Goal: Task Accomplishment & Management: Manage account settings

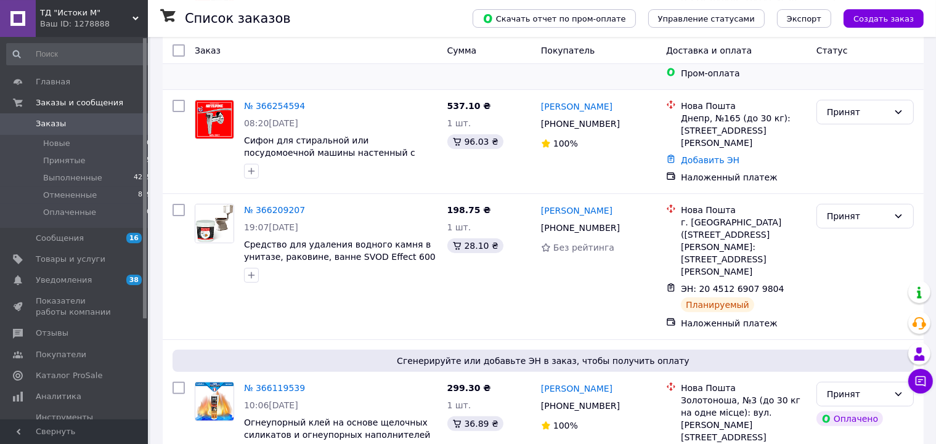
scroll to position [303, 0]
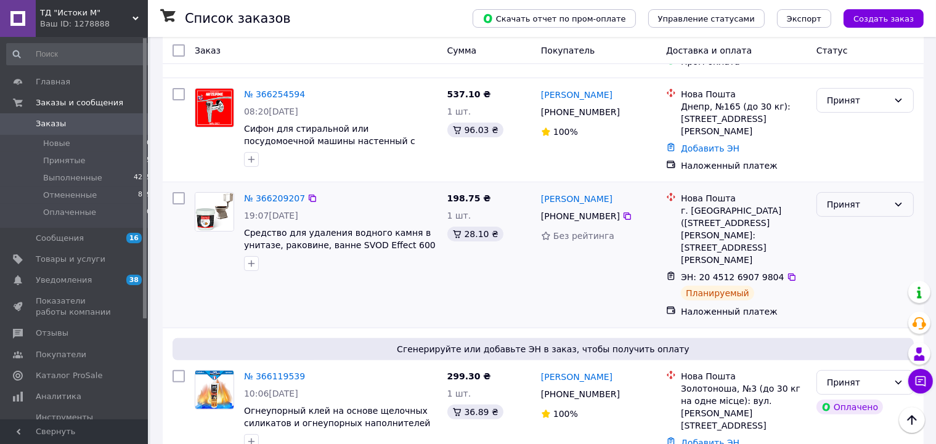
click at [903, 200] on icon at bounding box center [898, 205] width 10 height 10
click at [865, 196] on li "Выполнен" at bounding box center [865, 196] width 96 height 22
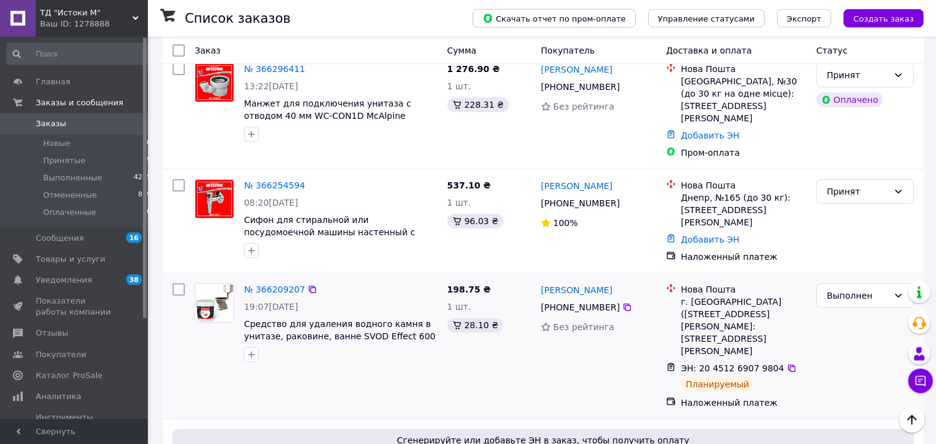
scroll to position [0, 0]
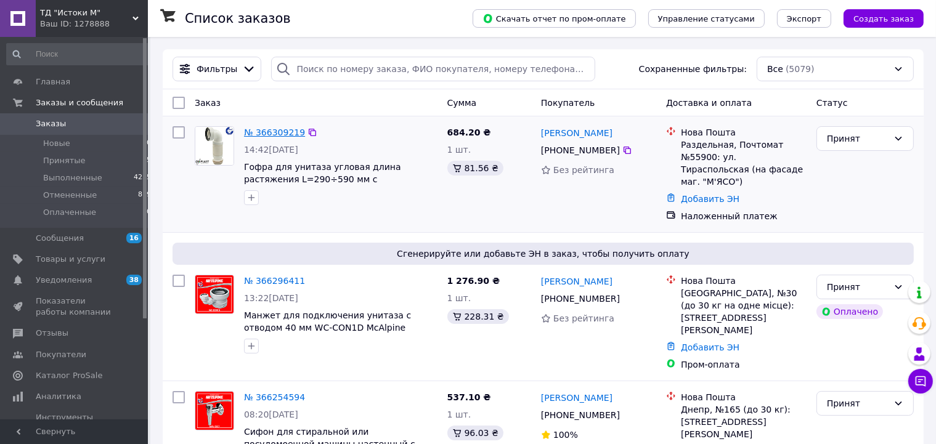
click at [272, 129] on link "№ 366309219" at bounding box center [274, 133] width 61 height 10
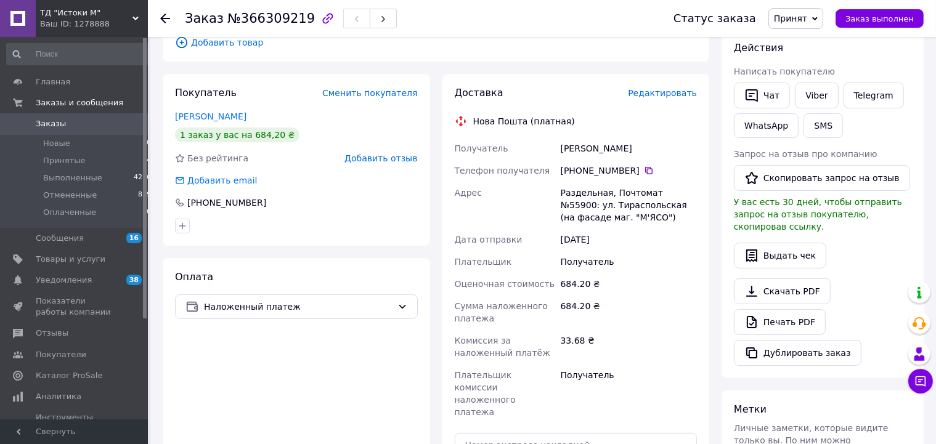
scroll to position [303, 0]
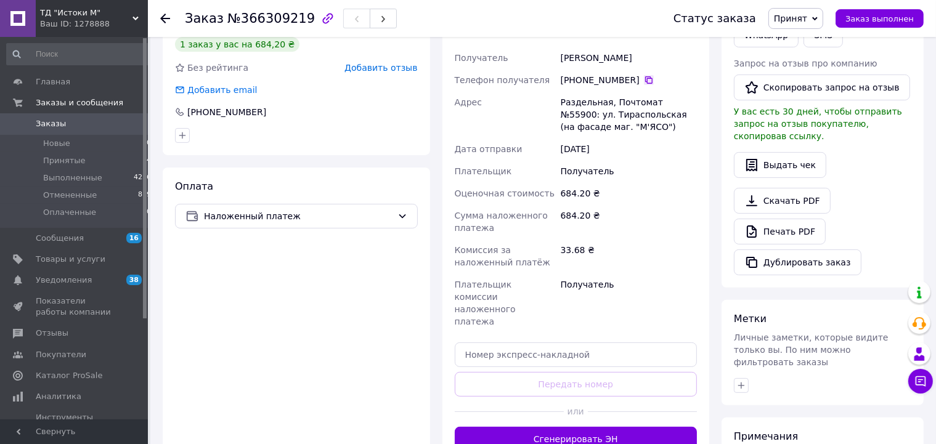
click at [645, 77] on icon at bounding box center [648, 79] width 7 height 7
drag, startPoint x: 561, startPoint y: 55, endPoint x: 657, endPoint y: 65, distance: 96.6
click at [657, 65] on div "[PERSON_NAME]" at bounding box center [628, 58] width 141 height 22
copy div "[PERSON_NAME]"
drag, startPoint x: 561, startPoint y: 103, endPoint x: 603, endPoint y: 105, distance: 42.6
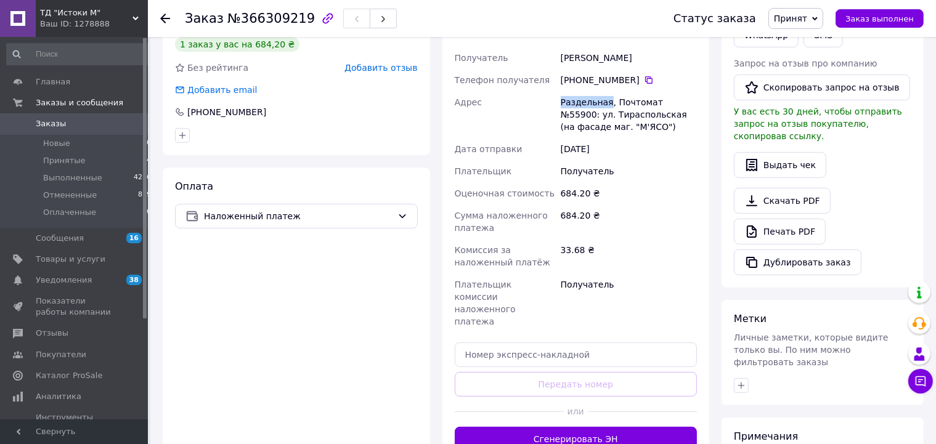
click at [603, 105] on div "Раздельная, Почтомат №55900: ул. Тираспольская (на фасаде маг. "М'ЯСО")" at bounding box center [628, 114] width 141 height 47
copy div "Раздельная"
drag, startPoint x: 660, startPoint y: 100, endPoint x: 681, endPoint y: 105, distance: 21.7
click at [681, 105] on div "Раздельная, Почтомат №55900: ул. Тираспольская (на фасаде маг. "М'ЯСО")" at bounding box center [628, 114] width 141 height 47
copy div "55900"
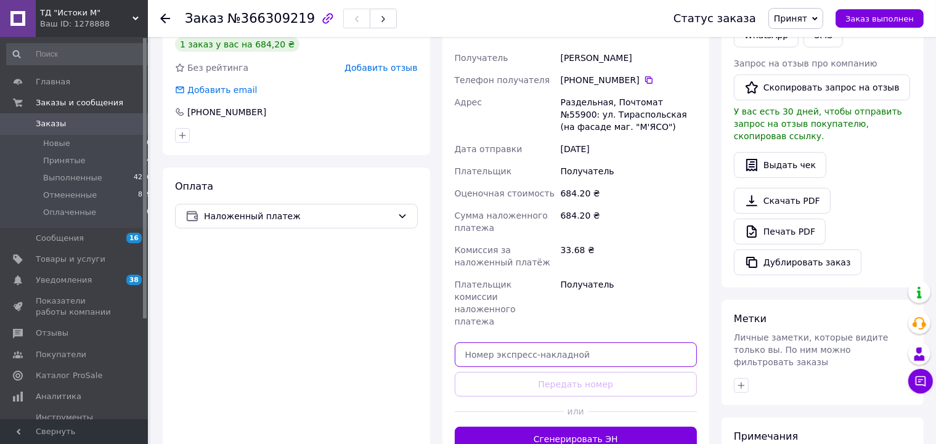
click at [613, 343] on input "text" at bounding box center [576, 355] width 243 height 25
paste input "20451269198641"
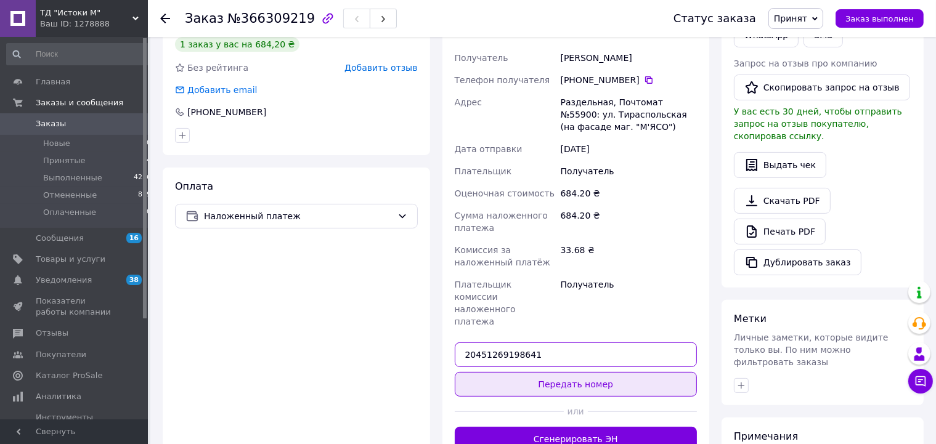
type input "20451269198641"
click at [599, 372] on button "Передать номер" at bounding box center [576, 384] width 243 height 25
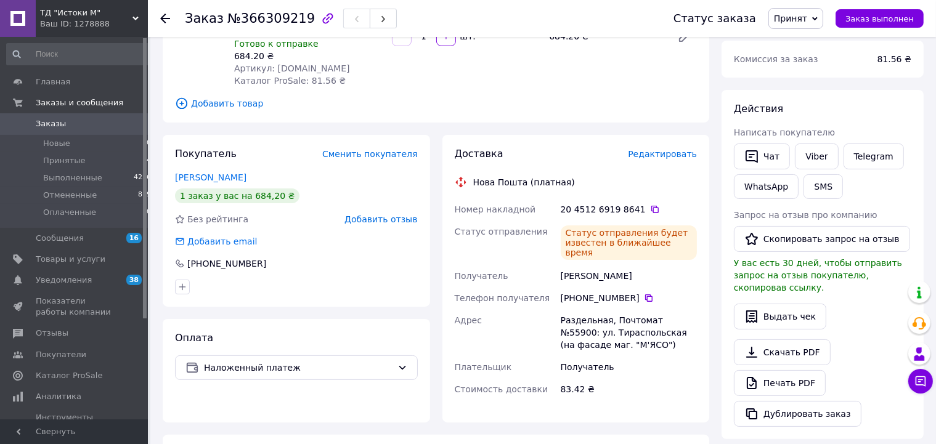
scroll to position [0, 0]
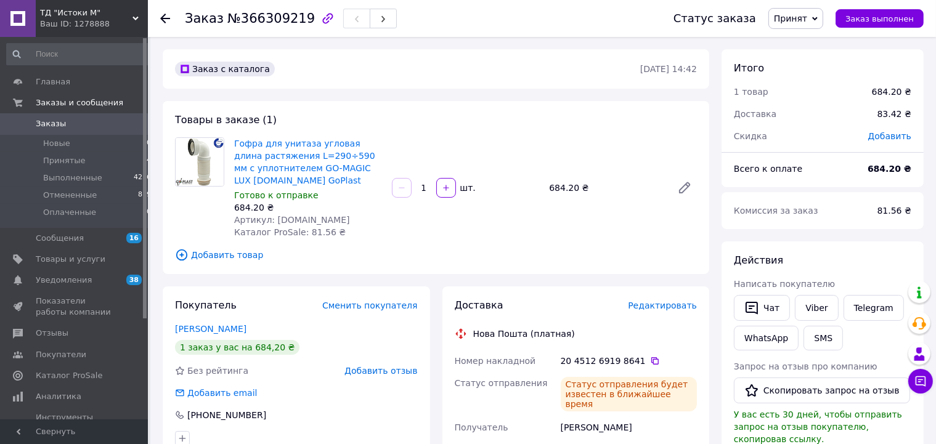
click at [110, 124] on span "Заказы" at bounding box center [75, 123] width 78 height 11
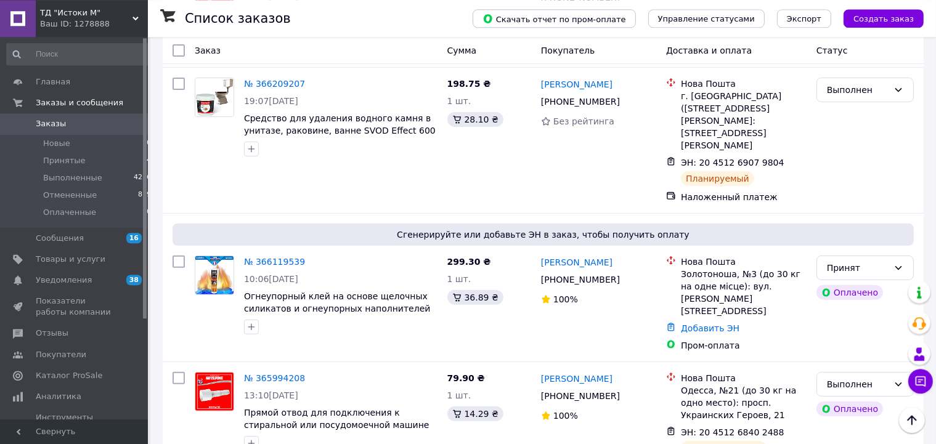
scroll to position [455, 0]
click at [260, 256] on link "№ 366119539" at bounding box center [274, 261] width 61 height 10
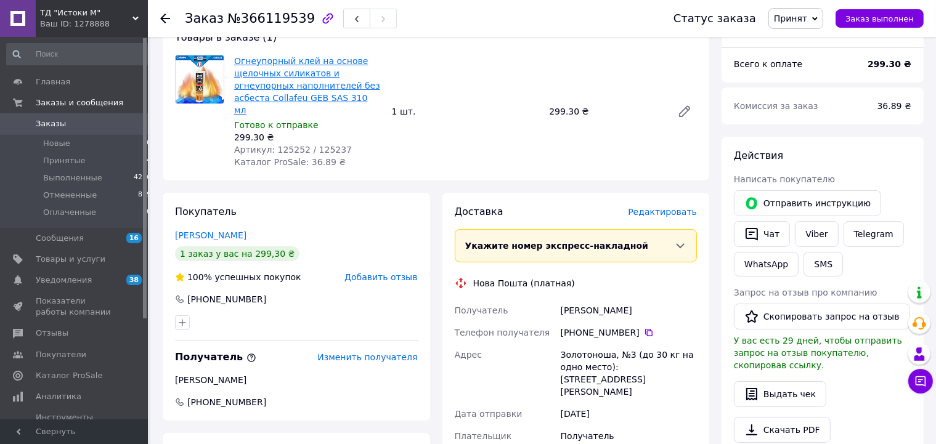
click at [294, 63] on link "Огнеупорный клей на основе щелочных силикатов и огнеупорных наполнителей без ас…" at bounding box center [307, 85] width 146 height 59
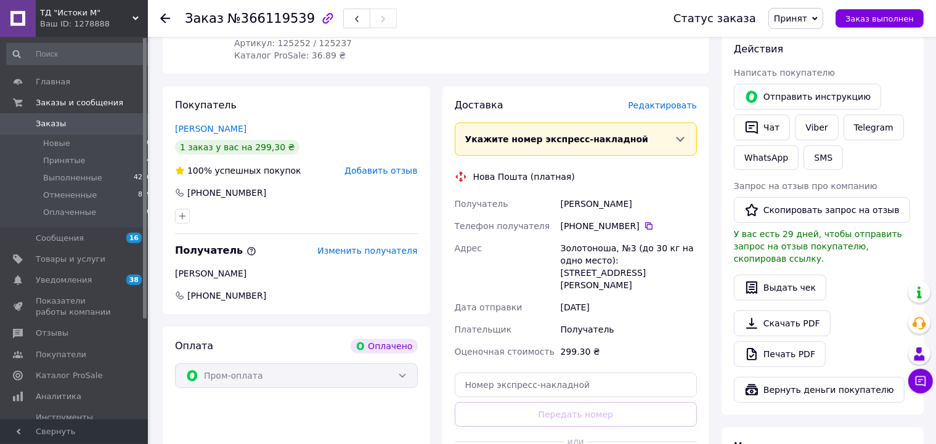
scroll to position [152, 0]
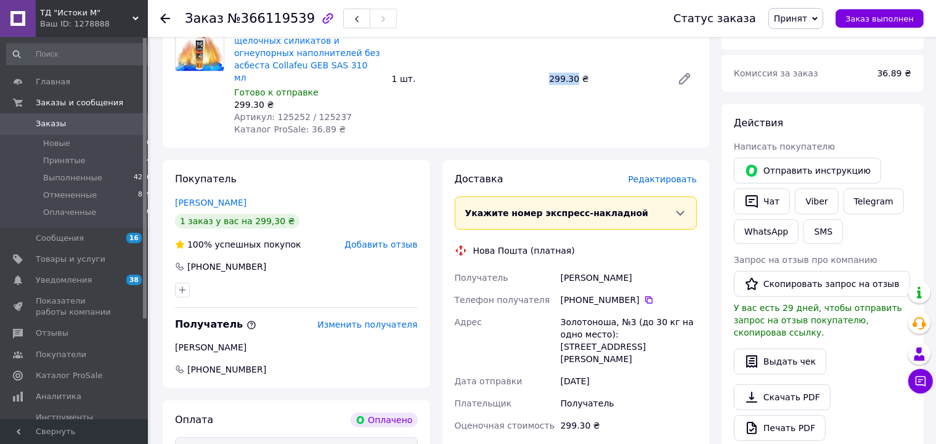
drag, startPoint x: 551, startPoint y: 71, endPoint x: 573, endPoint y: 76, distance: 22.3
click at [574, 77] on div "299.30 ₴" at bounding box center [605, 78] width 123 height 17
copy div "299.30"
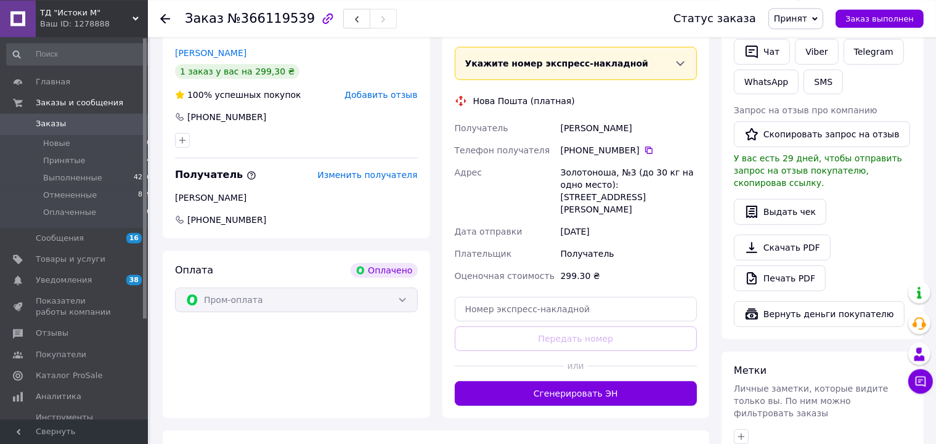
scroll to position [303, 0]
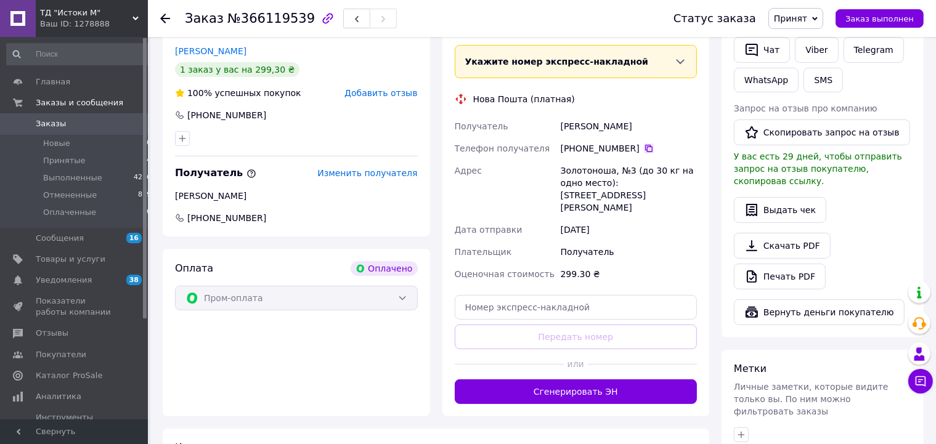
click at [644, 144] on icon at bounding box center [649, 149] width 10 height 10
drag, startPoint x: 562, startPoint y: 110, endPoint x: 635, endPoint y: 117, distance: 73.0
click at [639, 117] on div "[PERSON_NAME]" at bounding box center [628, 126] width 141 height 22
copy div "[PERSON_NAME]"
drag, startPoint x: 562, startPoint y: 157, endPoint x: 610, endPoint y: 163, distance: 47.8
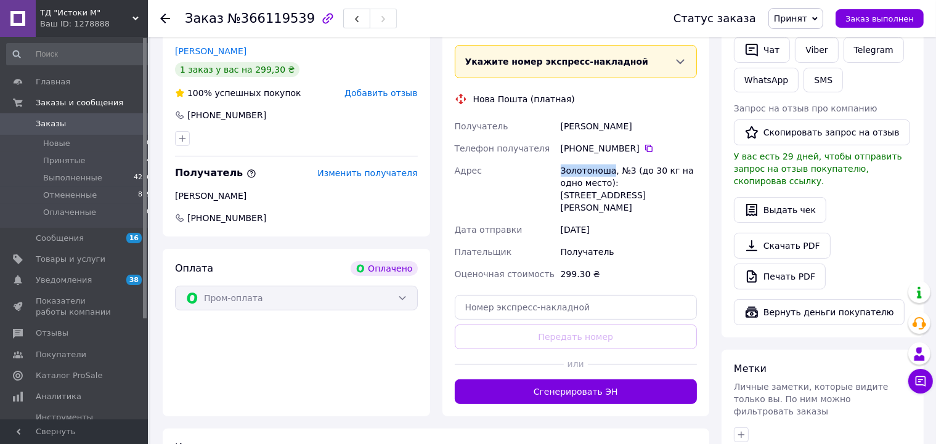
click at [610, 163] on div "Золотоноша, №3 (до 30 кг на одно место): [STREET_ADDRESS][PERSON_NAME]" at bounding box center [628, 189] width 141 height 59
copy div "Золотоноша"
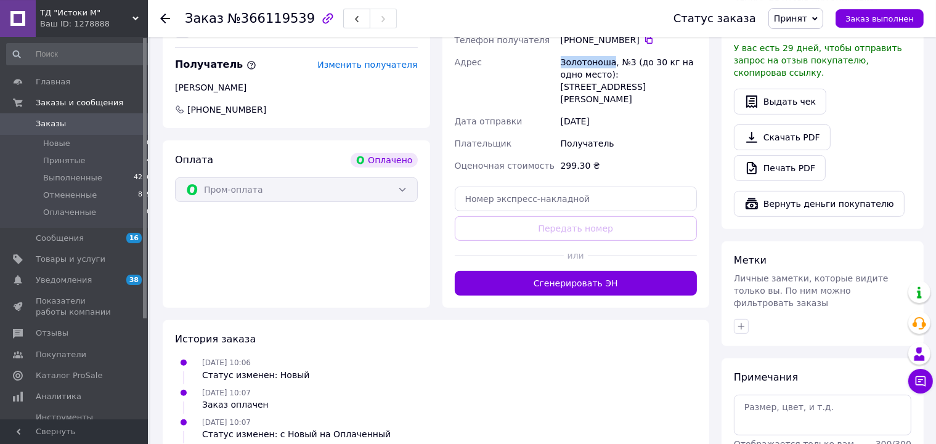
scroll to position [455, 0]
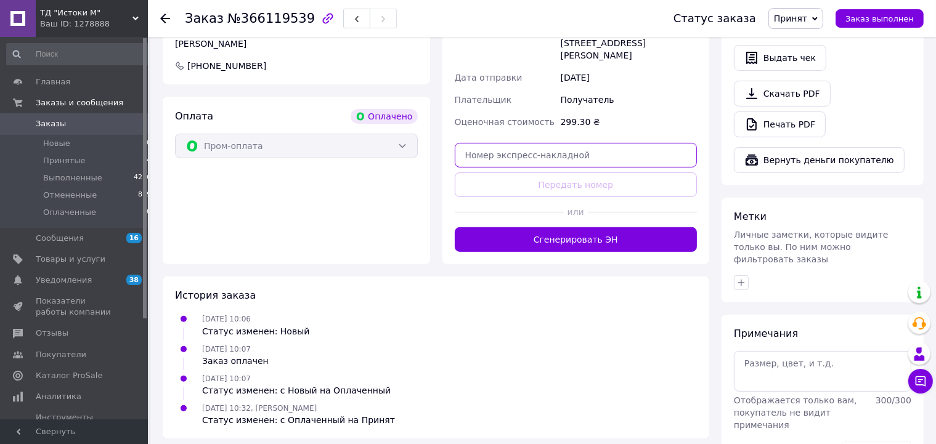
click at [530, 143] on input "text" at bounding box center [576, 155] width 243 height 25
paste input "20451269201849"
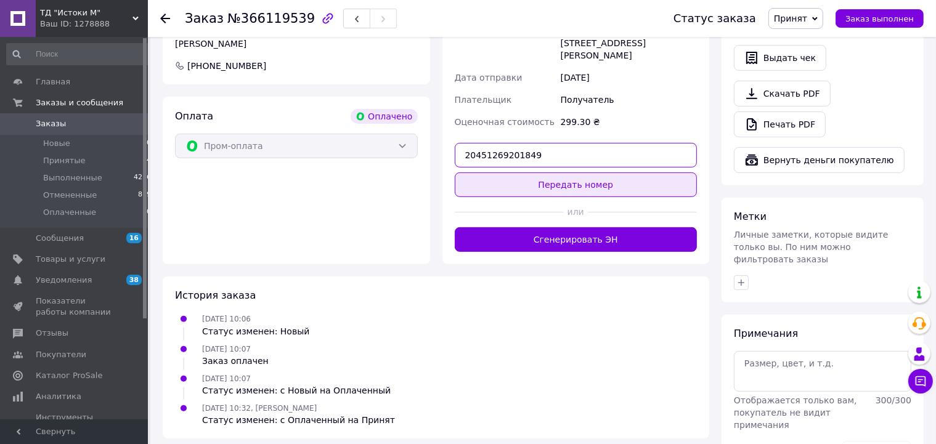
type input "20451269201849"
click at [581, 172] on button "Передать номер" at bounding box center [576, 184] width 243 height 25
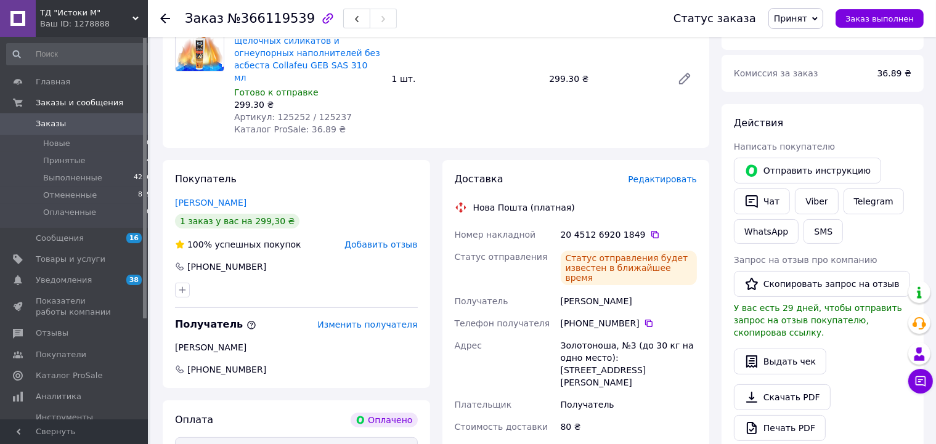
scroll to position [0, 0]
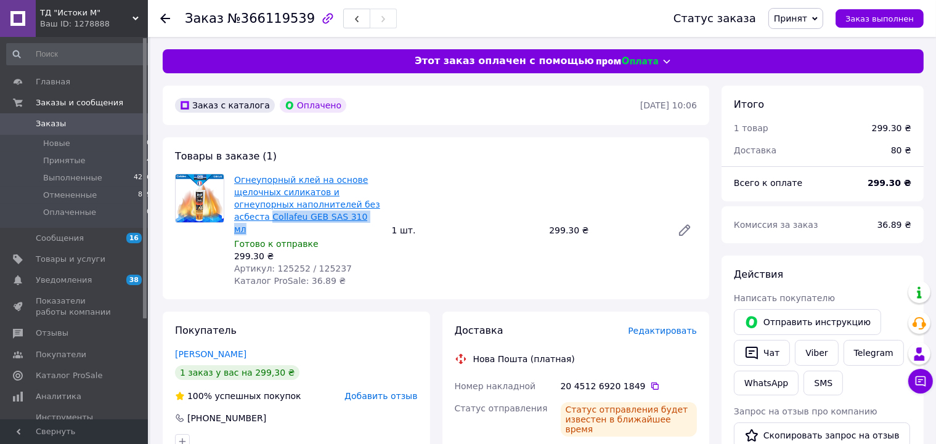
drag, startPoint x: 299, startPoint y: 221, endPoint x: 340, endPoint y: 208, distance: 42.5
click at [340, 208] on span "Огнеупорный клей на основе щелочных силикатов и огнеупорных наполнителей без ас…" at bounding box center [308, 205] width 148 height 62
copy link "Collafeu GEB SAS 310 мл"
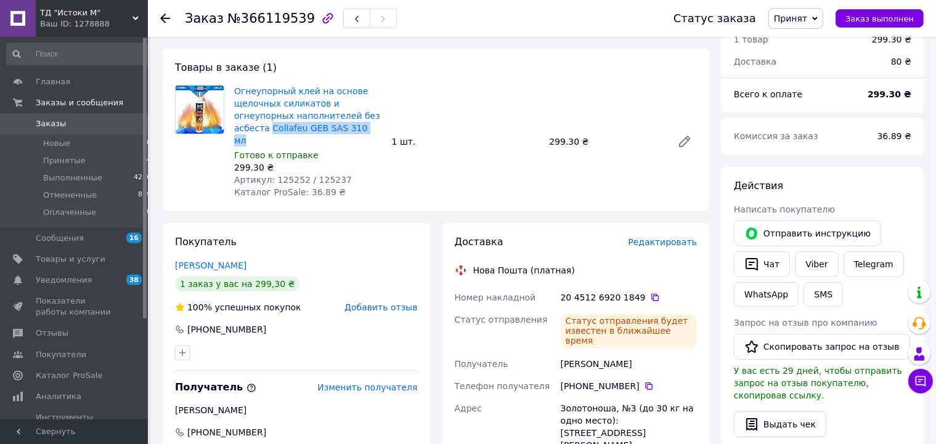
scroll to position [152, 0]
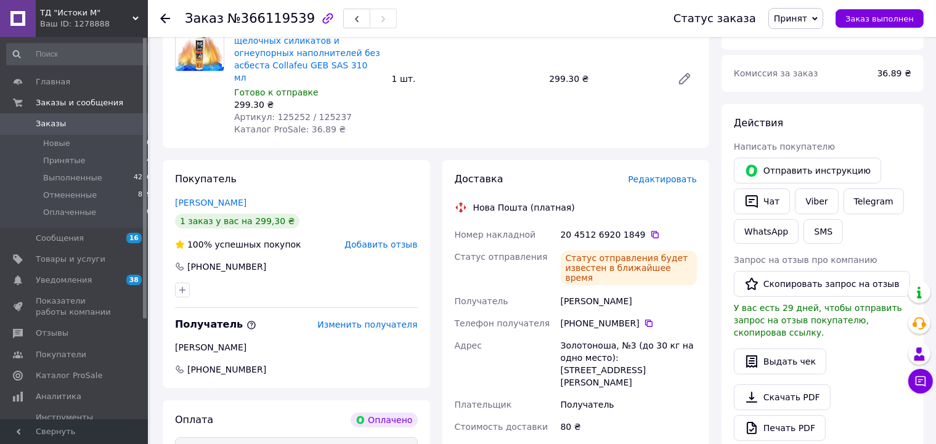
click at [469, 103] on div "Огнеупорный клей на основе щелочных силикатов и огнеупорных наполнителей без ас…" at bounding box center [465, 79] width 472 height 118
click at [89, 123] on span "Заказы" at bounding box center [75, 123] width 78 height 11
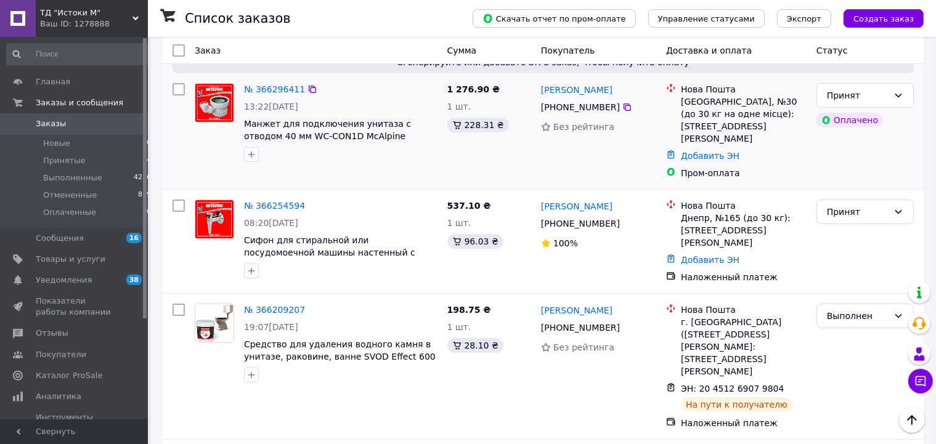
scroll to position [152, 0]
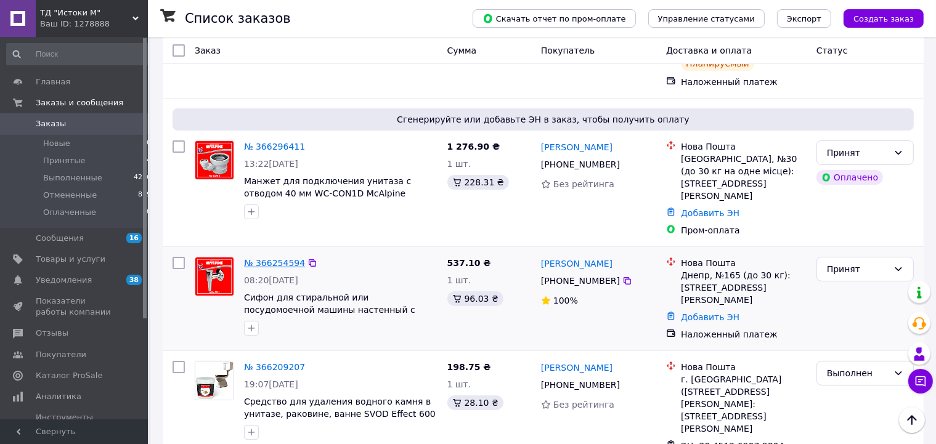
click at [265, 258] on link "№ 366254594" at bounding box center [274, 263] width 61 height 10
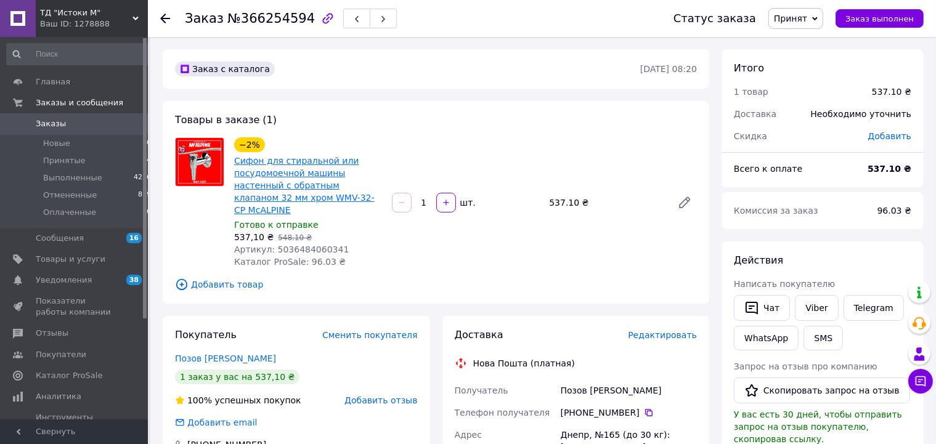
click at [261, 162] on link "Сифон для стиральной или посудомоечной машины настенный с обратным клапаном 32 …" at bounding box center [304, 185] width 140 height 59
drag, startPoint x: 233, startPoint y: 198, endPoint x: 280, endPoint y: 201, distance: 46.9
click at [280, 201] on div "Сифон для стиральной или посудомоечной машины настенный с обратным клапаном 32 …" at bounding box center [308, 185] width 150 height 64
copy link "WMV-32-CP"
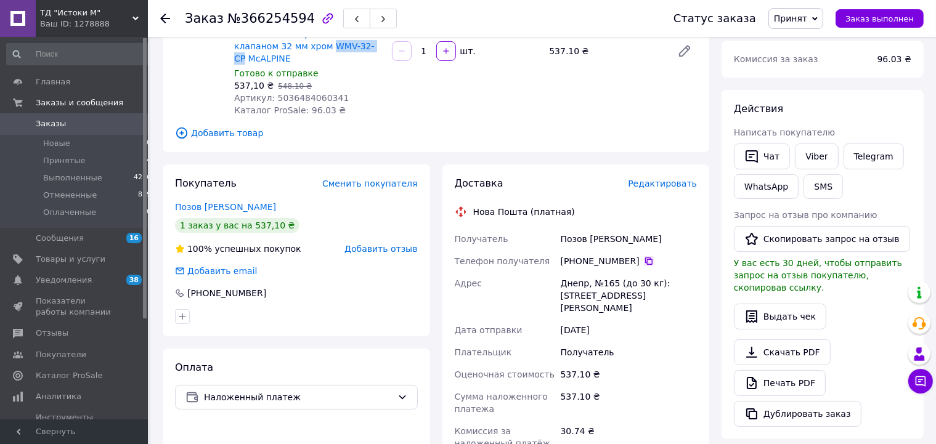
click at [645, 257] on icon at bounding box center [648, 260] width 7 height 7
drag, startPoint x: 561, startPoint y: 227, endPoint x: 622, endPoint y: 232, distance: 61.8
click at [622, 232] on div "Позов [PERSON_NAME]" at bounding box center [628, 239] width 141 height 22
copy div "Позов [PERSON_NAME]"
drag, startPoint x: 559, startPoint y: 273, endPoint x: 585, endPoint y: 277, distance: 25.5
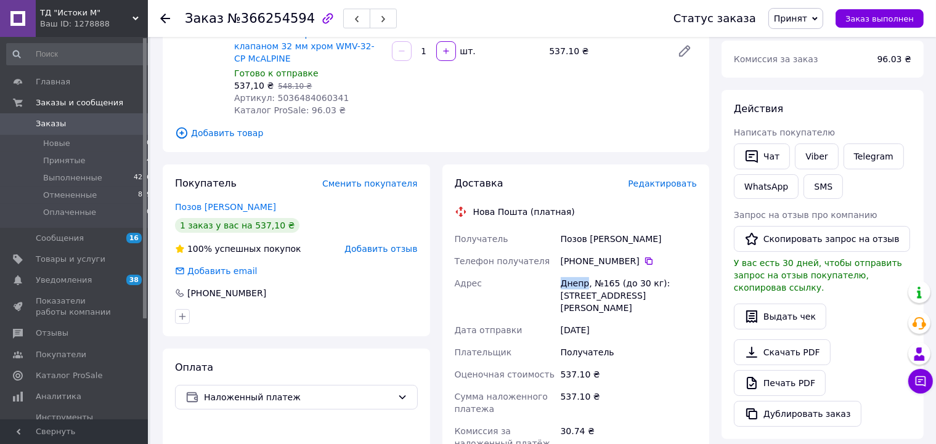
click at [585, 277] on div "Днепр, №165 (до 30 кг): [STREET_ADDRESS][PERSON_NAME]" at bounding box center [628, 295] width 141 height 47
copy div "Днепр"
click at [634, 319] on div "[DATE]" at bounding box center [628, 330] width 141 height 22
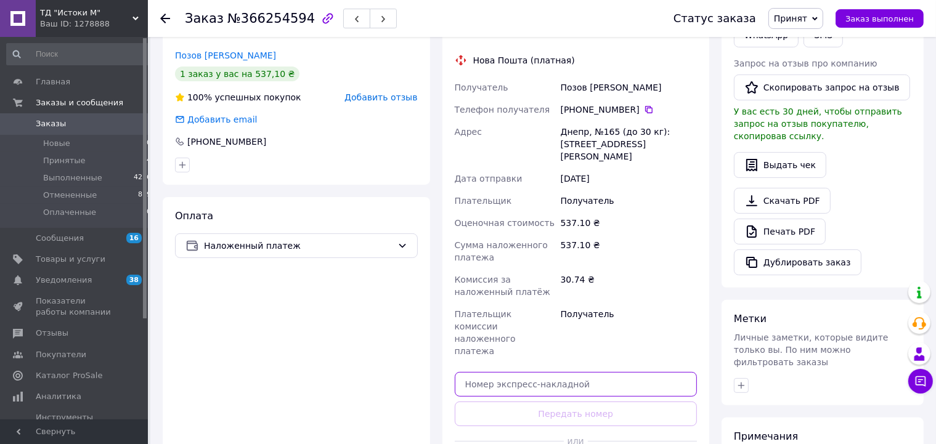
click at [517, 372] on input "text" at bounding box center [576, 384] width 243 height 25
paste input "20451269205391"
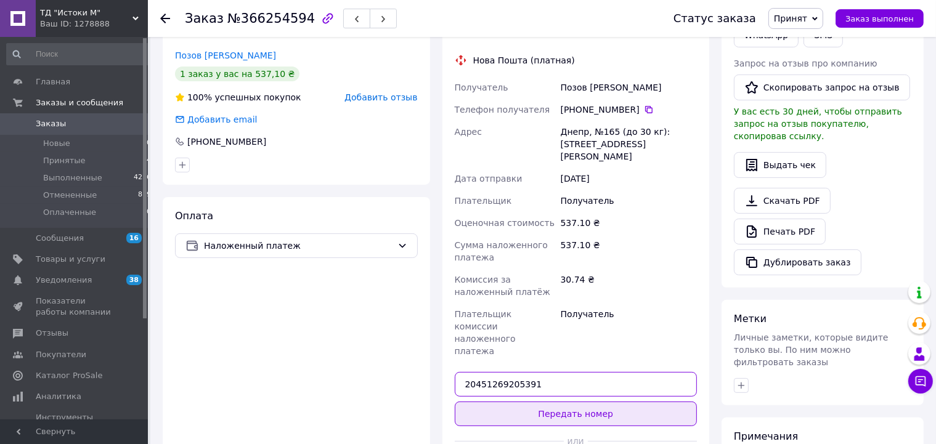
type input "20451269205391"
click at [589, 402] on button "Передать номер" at bounding box center [576, 414] width 243 height 25
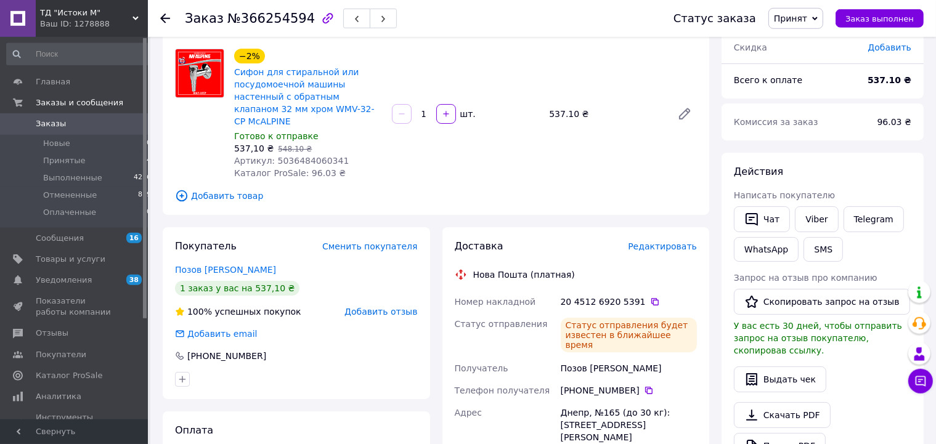
scroll to position [0, 0]
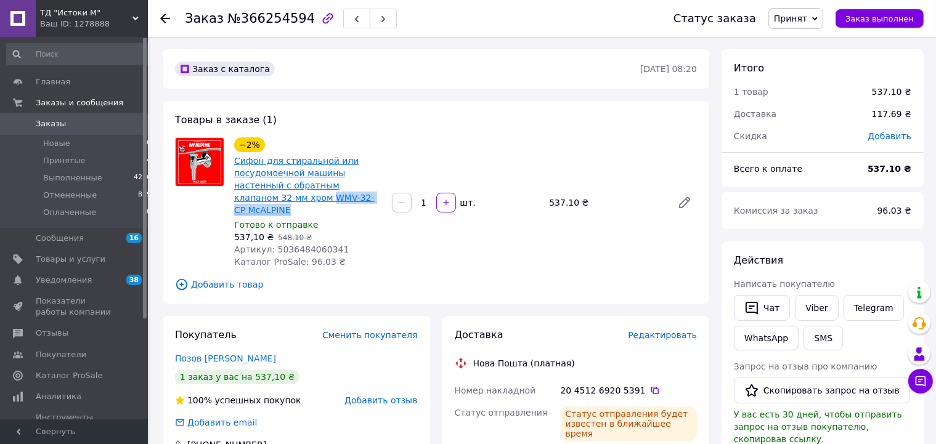
drag, startPoint x: 324, startPoint y: 203, endPoint x: 237, endPoint y: 197, distance: 87.6
click at [237, 197] on span "Сифон для стиральной или посудомоечной машины настенный с обратным клапаном 32 …" at bounding box center [308, 186] width 148 height 62
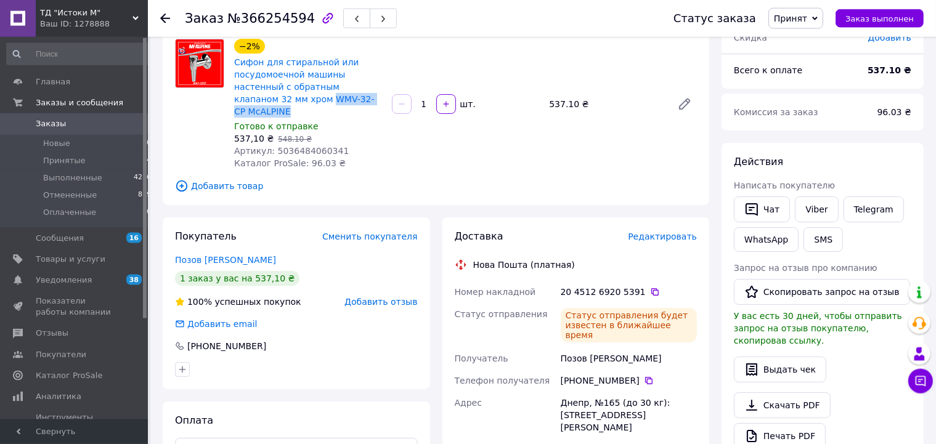
scroll to position [152, 0]
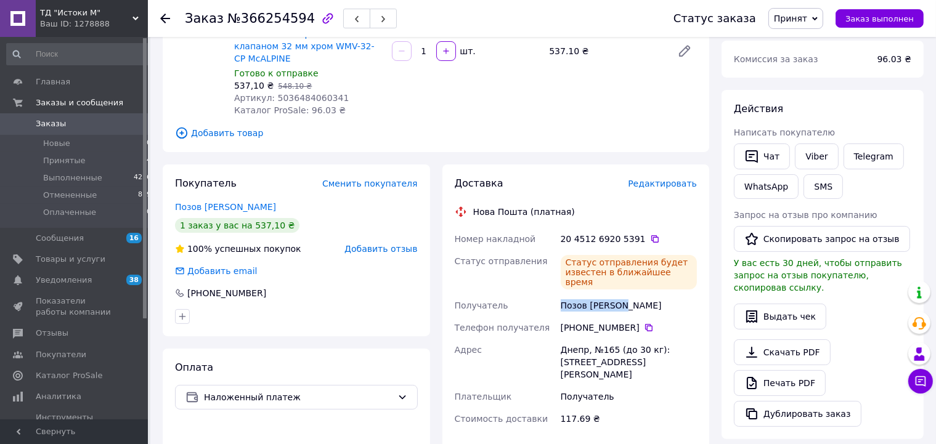
drag, startPoint x: 562, startPoint y: 283, endPoint x: 625, endPoint y: 287, distance: 62.9
click at [625, 294] on div "Позов [PERSON_NAME]" at bounding box center [628, 305] width 141 height 22
click at [695, 317] on div "[PHONE_NUMBER]" at bounding box center [628, 328] width 141 height 22
click at [57, 121] on span "Заказы" at bounding box center [51, 123] width 30 height 11
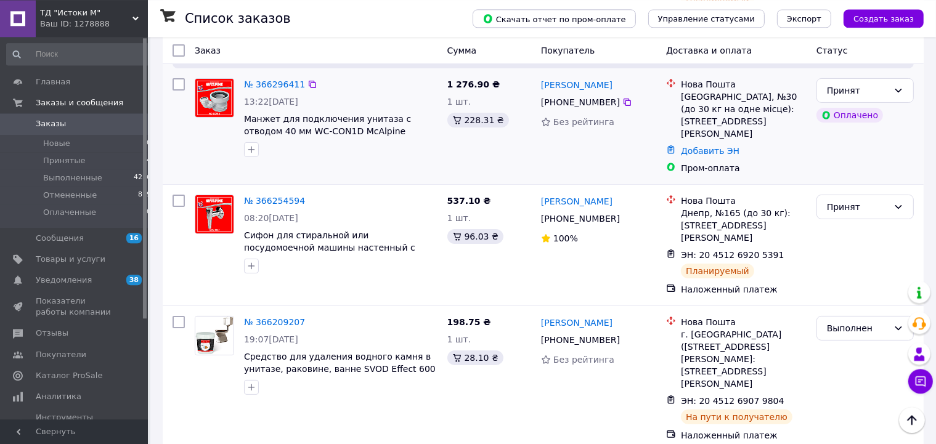
scroll to position [152, 0]
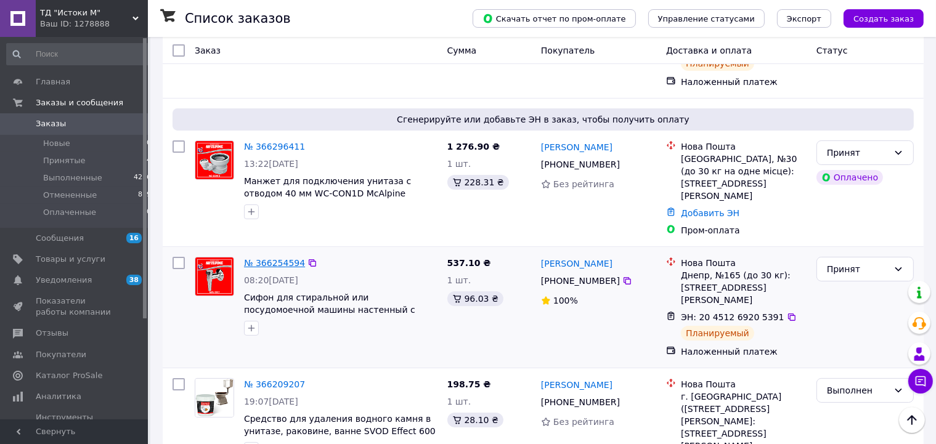
click at [256, 258] on link "№ 366254594" at bounding box center [274, 263] width 61 height 10
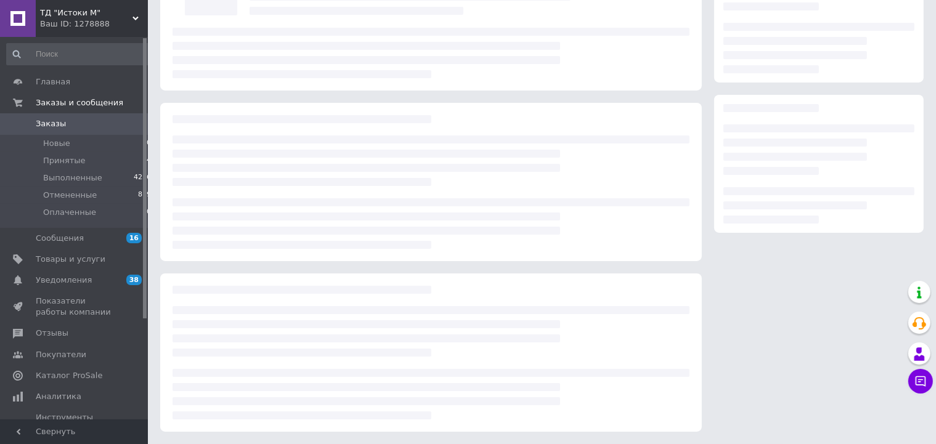
scroll to position [119, 0]
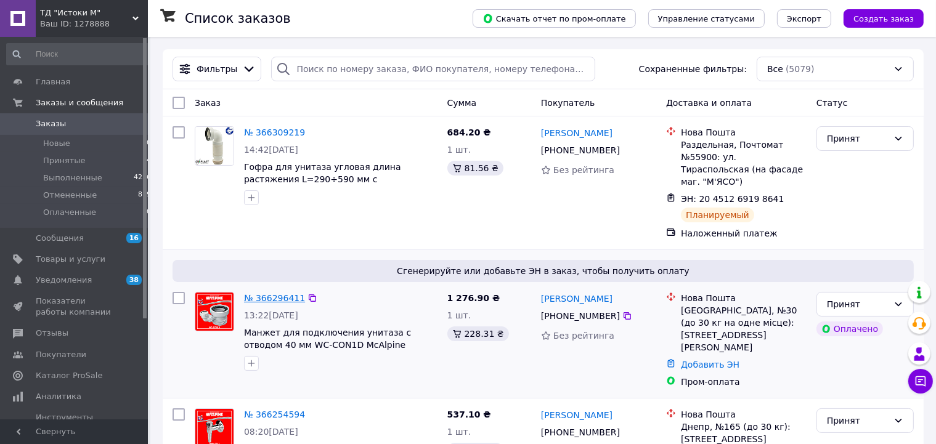
click at [249, 293] on link "№ 366296411" at bounding box center [274, 298] width 61 height 10
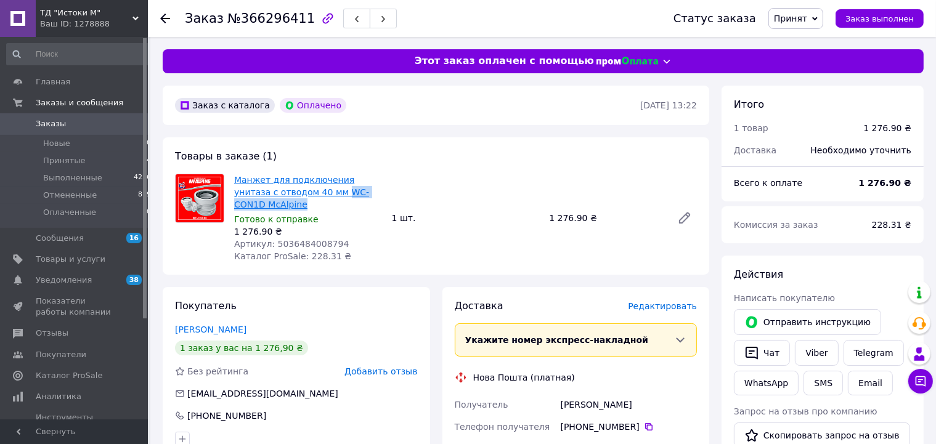
drag, startPoint x: 383, startPoint y: 195, endPoint x: 297, endPoint y: 193, distance: 85.7
click at [297, 193] on div "Манжет для подключения унитаза с отводом 40 мм WC-CON1D McAlpine Готово к отпра…" at bounding box center [308, 218] width 158 height 94
click at [272, 179] on link "Манжет для подключения унитаза с отводом 40 мм WC-CON1D McAlpine" at bounding box center [301, 192] width 135 height 34
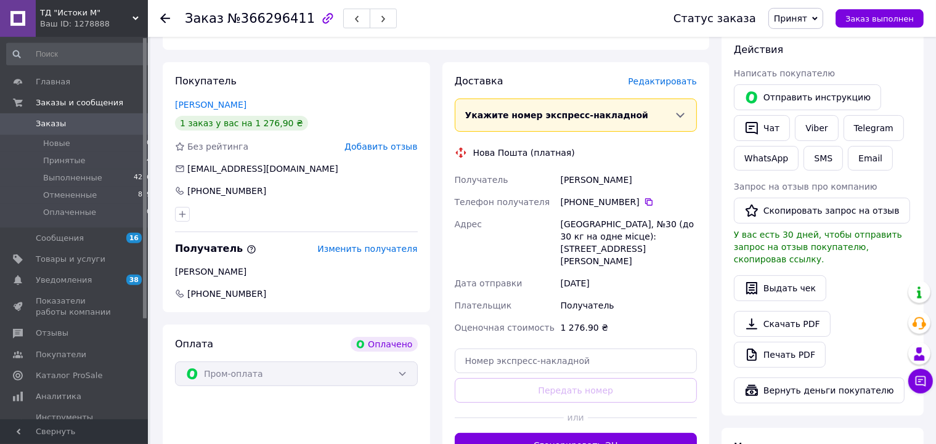
scroll to position [152, 0]
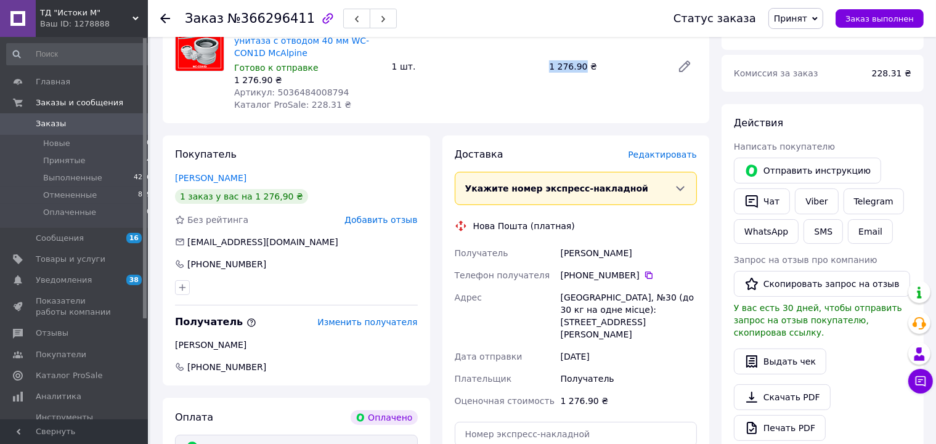
drag, startPoint x: 549, startPoint y: 60, endPoint x: 581, endPoint y: 62, distance: 31.4
click at [581, 62] on div "1 276.90 ₴" at bounding box center [605, 66] width 123 height 17
click at [644, 270] on icon at bounding box center [649, 275] width 10 height 10
drag, startPoint x: 562, startPoint y: 241, endPoint x: 614, endPoint y: 242, distance: 51.1
click at [615, 245] on div "[PERSON_NAME]" at bounding box center [628, 253] width 141 height 22
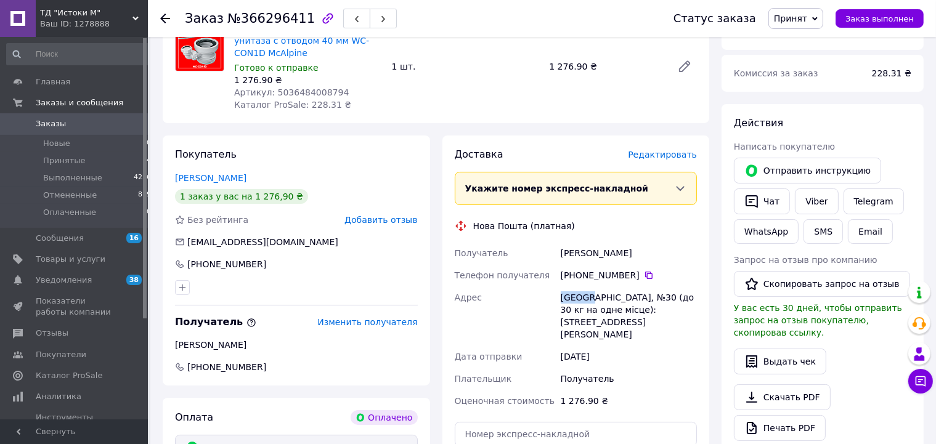
drag, startPoint x: 561, startPoint y: 286, endPoint x: 587, endPoint y: 290, distance: 26.1
click at [587, 290] on div "[GEOGRAPHIC_DATA], №30 (до 30 кг на одне місце): [STREET_ADDRESS][PERSON_NAME]" at bounding box center [628, 315] width 141 height 59
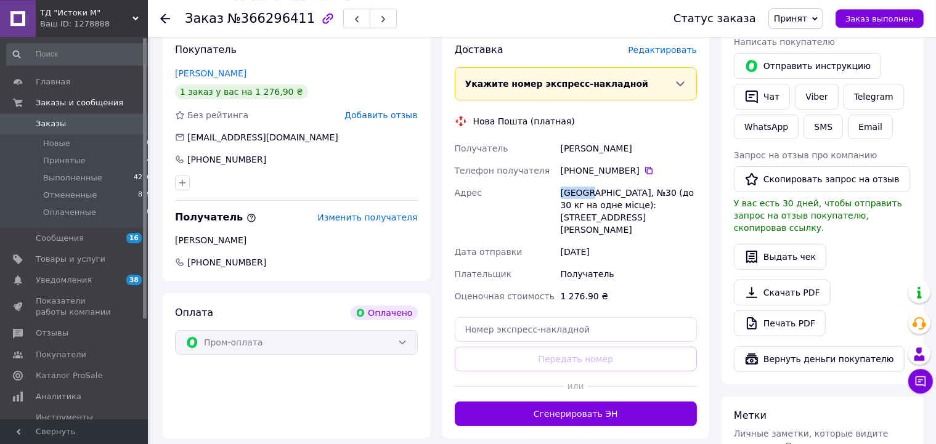
scroll to position [303, 0]
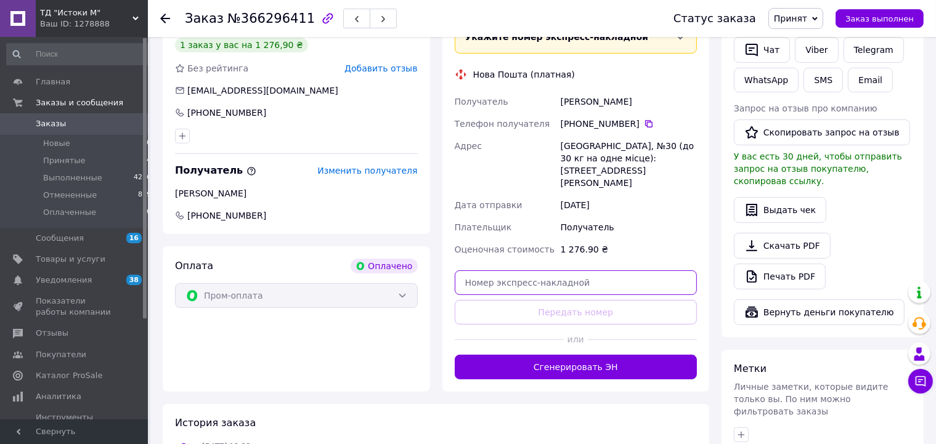
click at [621, 270] on input "text" at bounding box center [576, 282] width 243 height 25
paste input "20451269208703"
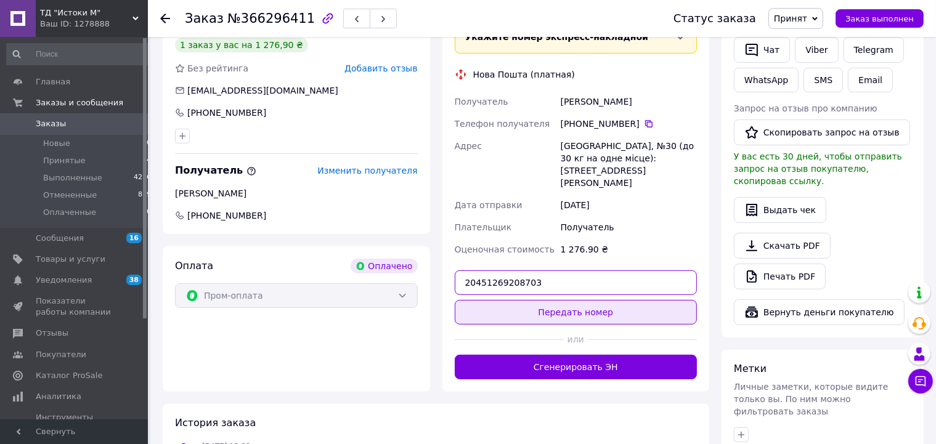
type input "20451269208703"
click at [561, 300] on button "Передать номер" at bounding box center [576, 312] width 243 height 25
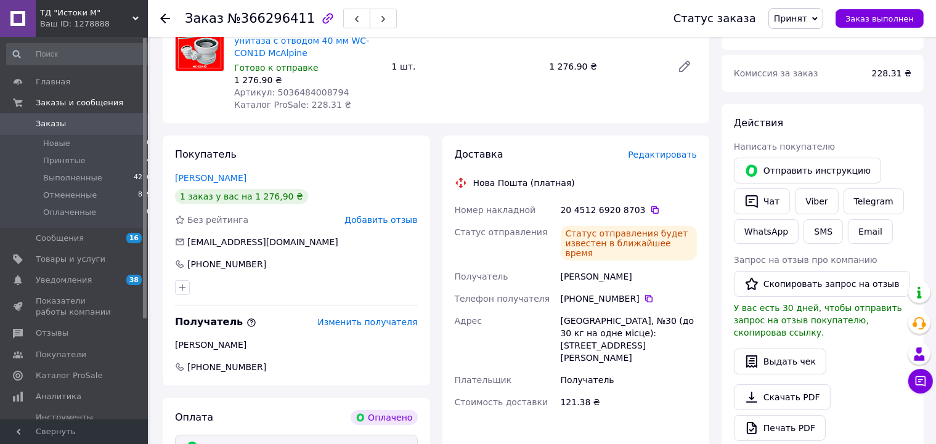
scroll to position [0, 0]
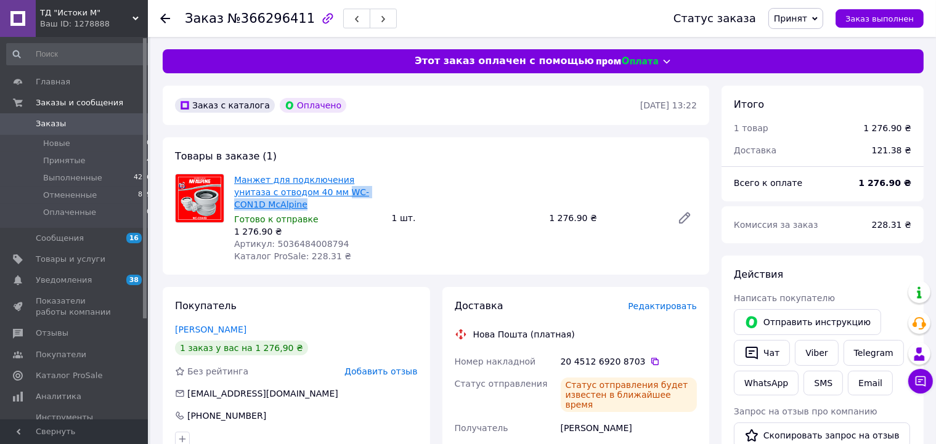
drag, startPoint x: 383, startPoint y: 195, endPoint x: 297, endPoint y: 196, distance: 86.3
click at [297, 196] on div "Манжет для подключения унитаза с отводом 40 мм WC-CON1D McAlpine Готово к отпра…" at bounding box center [308, 218] width 158 height 94
drag, startPoint x: 618, startPoint y: 408, endPoint x: 561, endPoint y: 407, distance: 57.9
click at [561, 417] on div "[PERSON_NAME]" at bounding box center [628, 428] width 141 height 22
click at [679, 328] on div "Нова Пошта (платная)" at bounding box center [576, 334] width 249 height 12
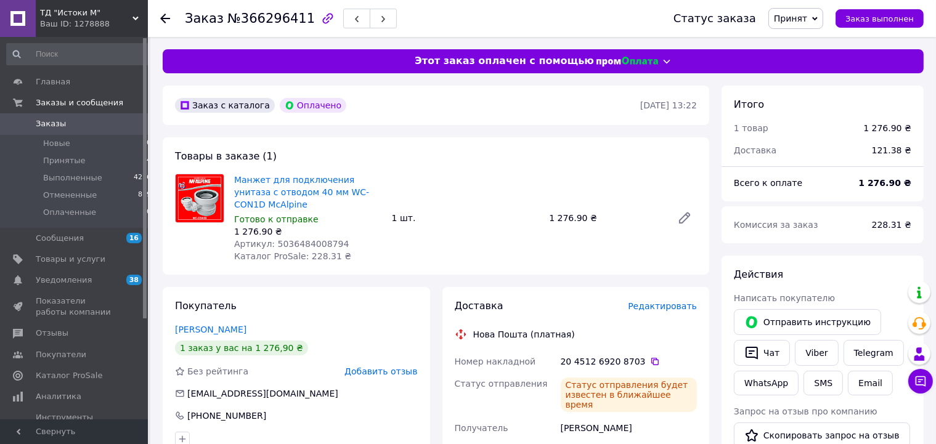
click at [67, 123] on span "Заказы" at bounding box center [75, 123] width 78 height 11
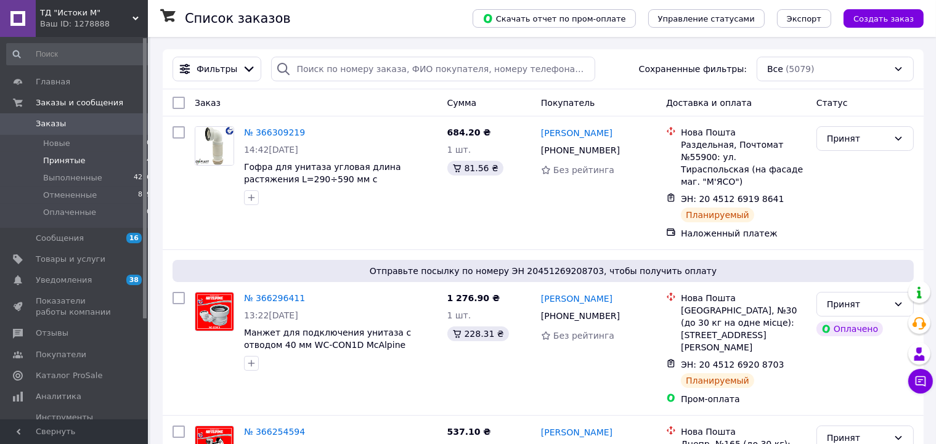
click at [79, 161] on span "Принятые" at bounding box center [64, 160] width 43 height 11
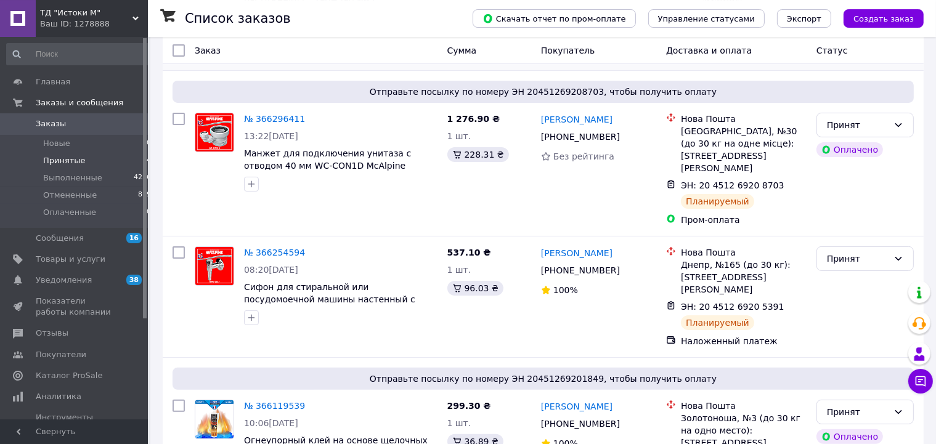
scroll to position [237, 0]
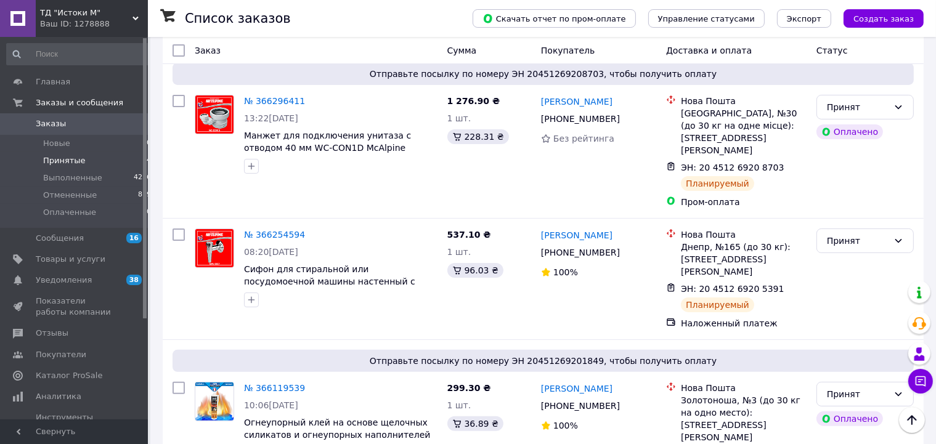
click at [90, 124] on span "Заказы" at bounding box center [75, 123] width 78 height 11
